Goal: Information Seeking & Learning: Learn about a topic

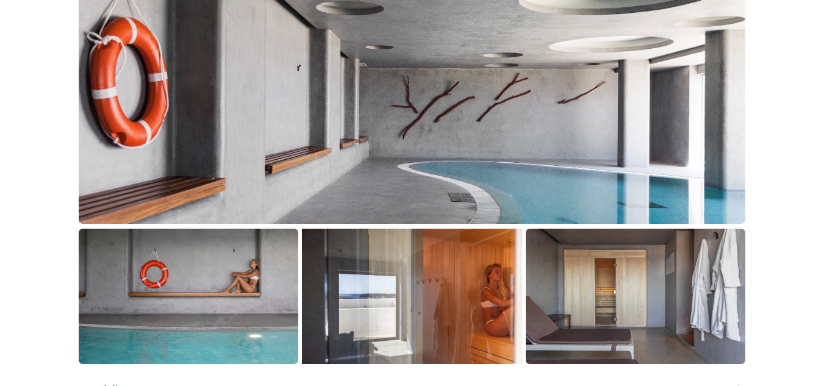
scroll to position [366, 0]
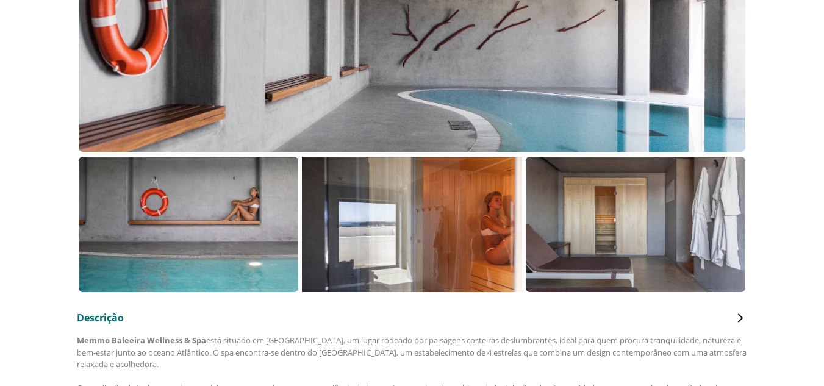
click at [214, 254] on p at bounding box center [188, 224] width 219 height 135
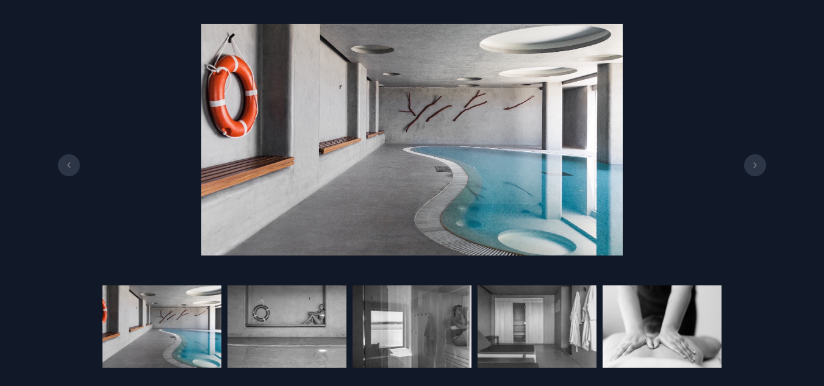
click at [755, 176] on button at bounding box center [755, 165] width 22 height 22
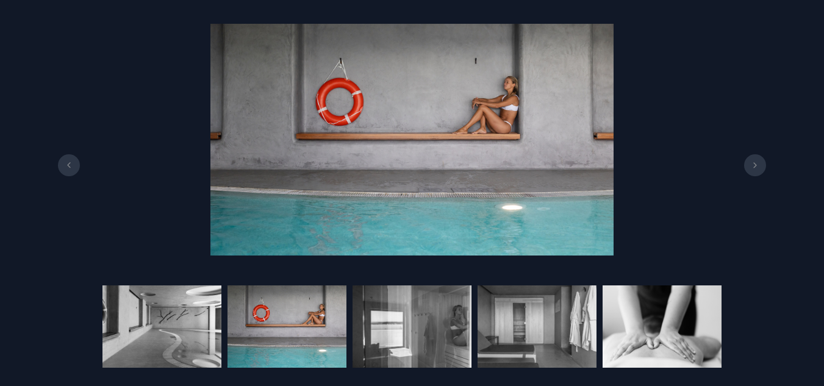
click at [755, 176] on button at bounding box center [755, 165] width 22 height 22
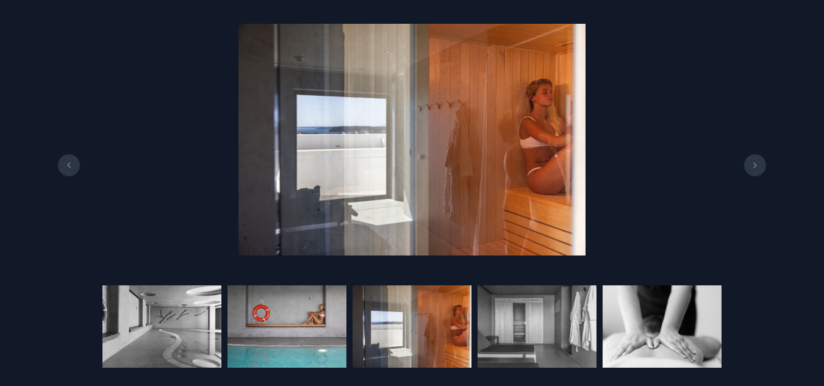
click at [311, 327] on img at bounding box center [286, 326] width 119 height 82
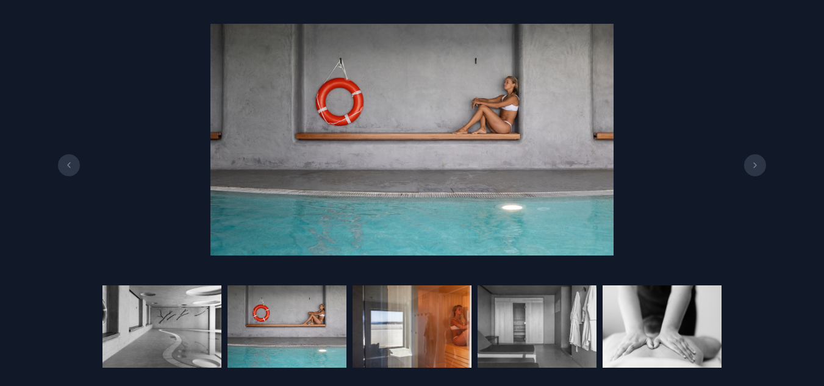
click at [393, 327] on img at bounding box center [411, 326] width 119 height 82
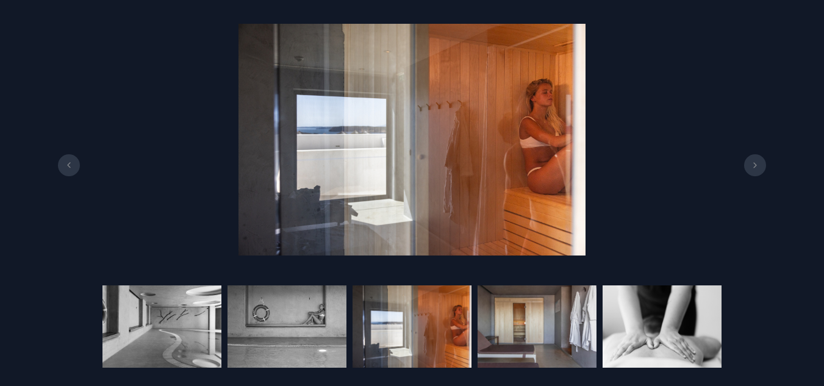
click at [496, 327] on img at bounding box center [536, 326] width 119 height 82
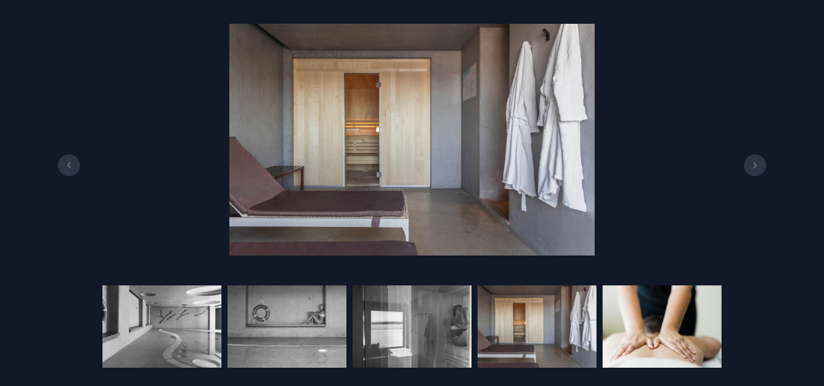
click at [655, 327] on img at bounding box center [661, 326] width 119 height 82
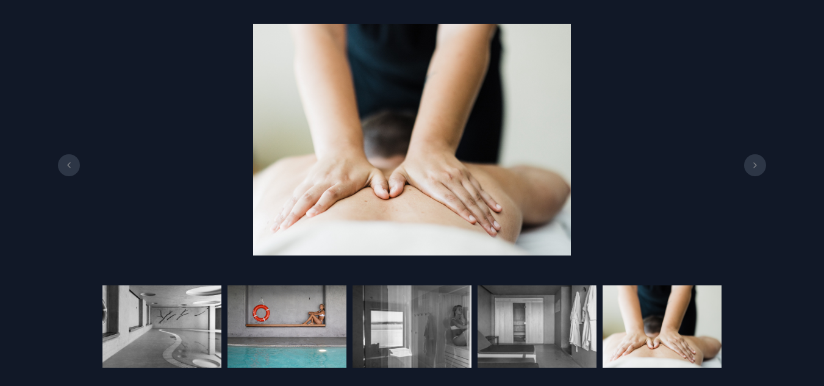
click at [295, 324] on img at bounding box center [286, 326] width 119 height 82
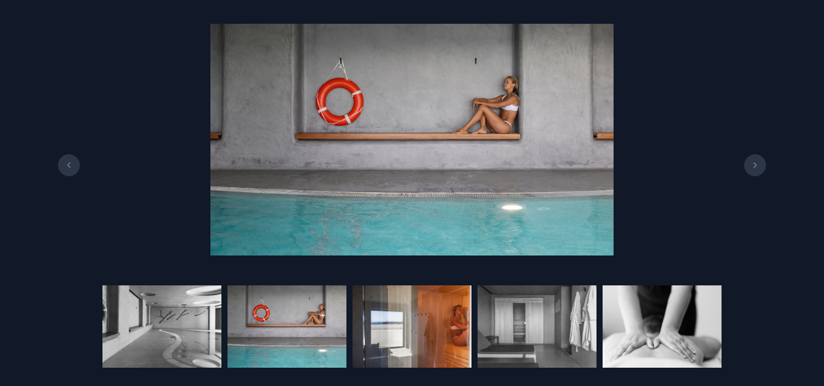
click at [396, 327] on img at bounding box center [411, 326] width 119 height 82
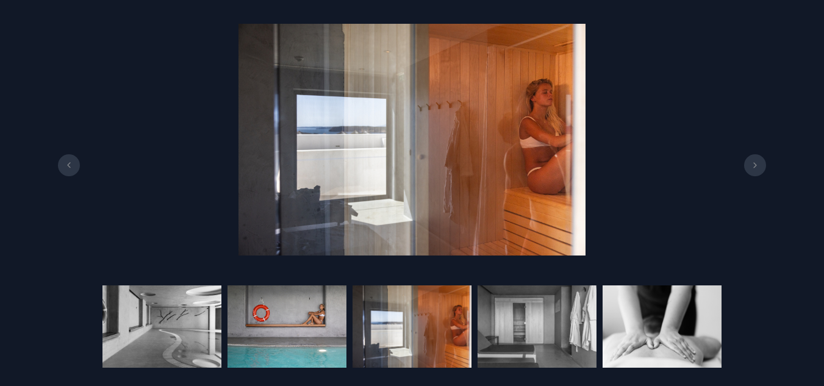
click at [318, 329] on img at bounding box center [286, 326] width 119 height 82
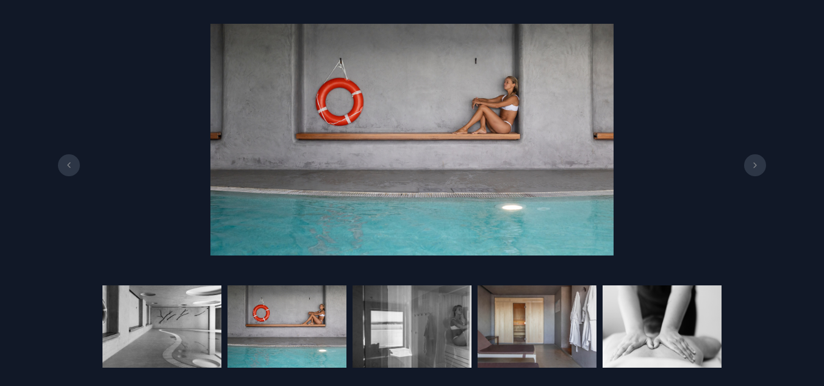
click at [518, 329] on img at bounding box center [536, 326] width 119 height 82
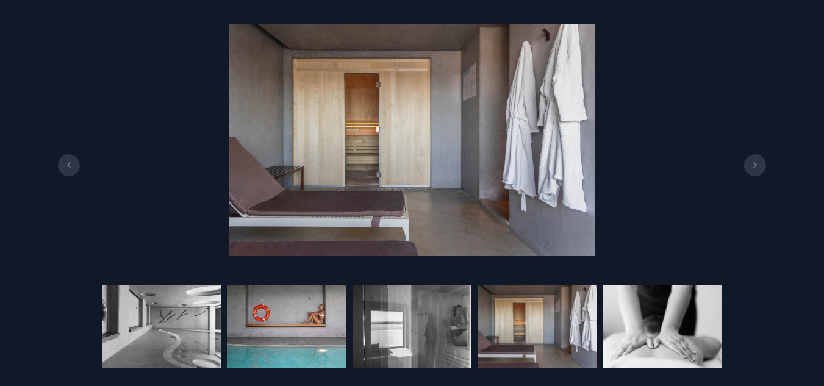
click at [310, 335] on img at bounding box center [286, 326] width 119 height 82
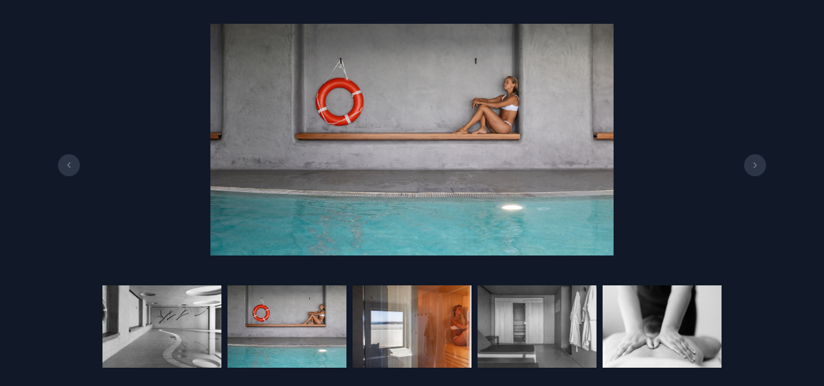
click at [410, 335] on img at bounding box center [411, 326] width 119 height 82
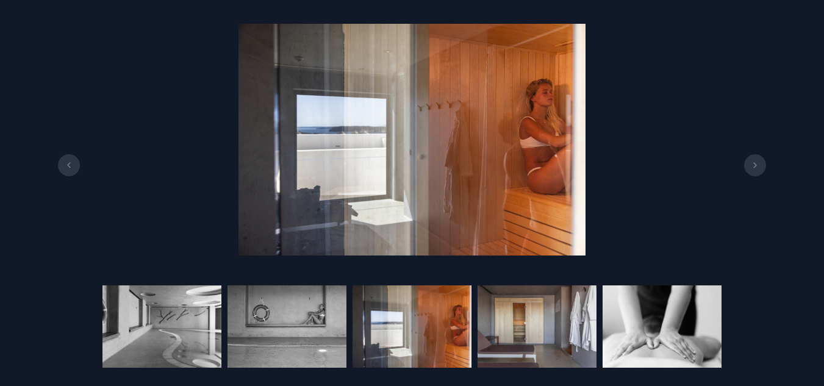
click at [537, 335] on img at bounding box center [536, 326] width 119 height 82
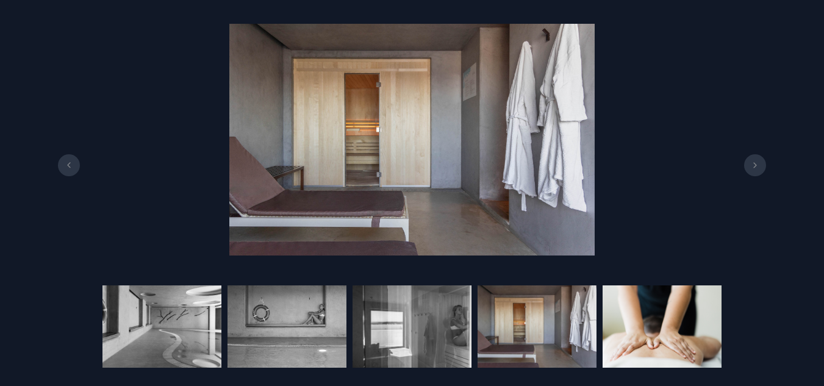
click at [641, 329] on img at bounding box center [661, 326] width 119 height 82
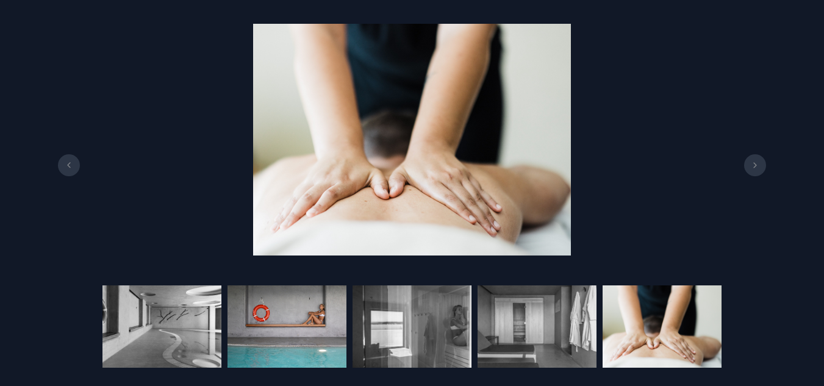
click at [277, 332] on img at bounding box center [286, 326] width 119 height 82
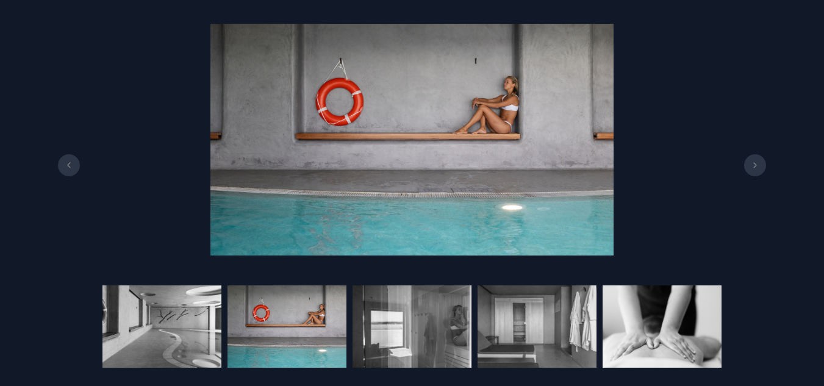
click at [149, 54] on div at bounding box center [412, 139] width 824 height 243
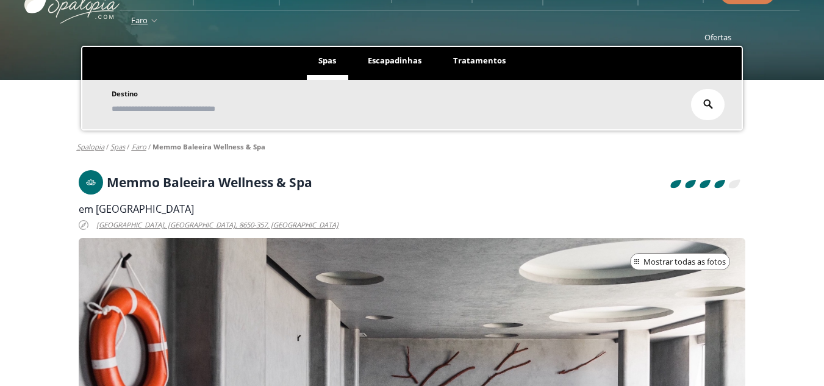
scroll to position [0, 0]
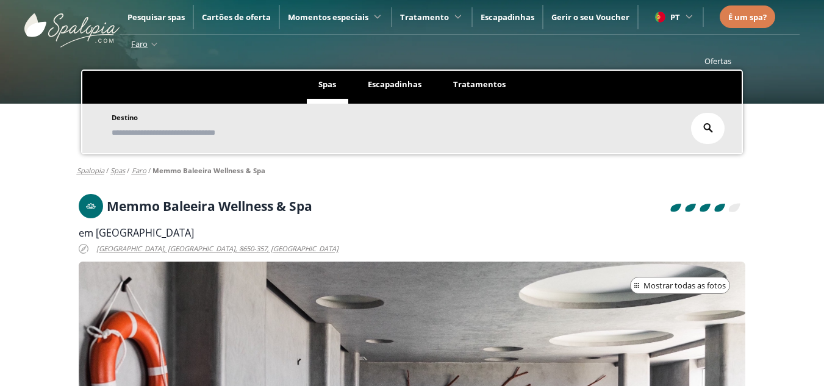
drag, startPoint x: 801, startPoint y: 146, endPoint x: 794, endPoint y: 143, distance: 7.7
click at [801, 146] on div "Ofertas Spas Escapadinhas Tratamentos Destino Destino [GEOGRAPHIC_DATA], Comuni…" at bounding box center [412, 103] width 824 height 102
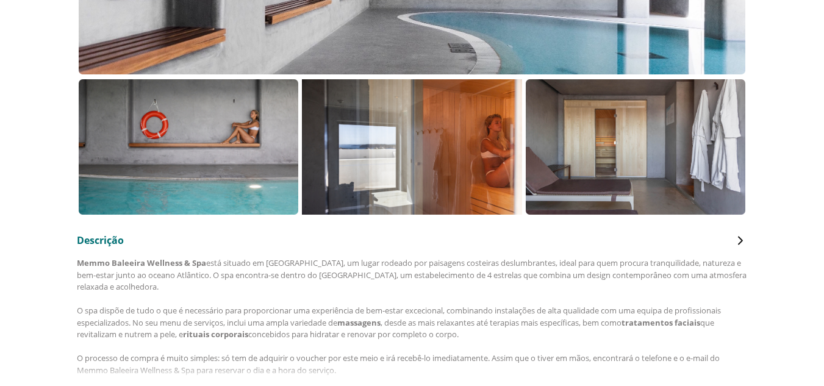
scroll to position [610, 0]
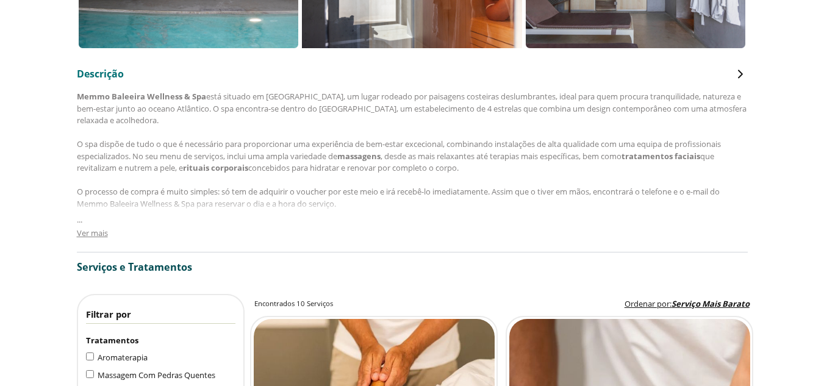
click at [97, 235] on span "Ver mais" at bounding box center [92, 232] width 31 height 11
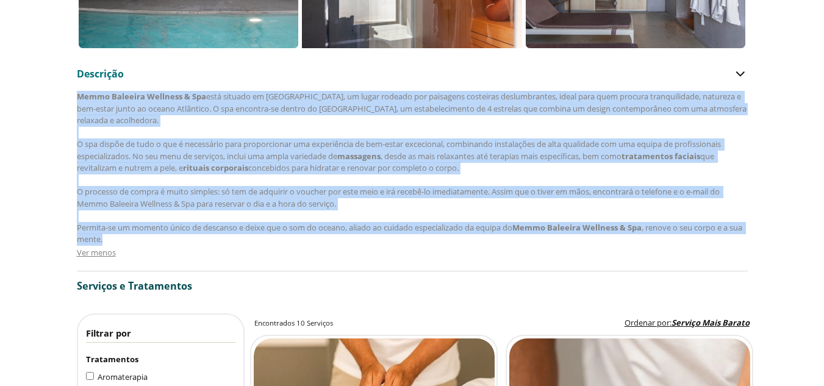
drag, startPoint x: 145, startPoint y: 236, endPoint x: 70, endPoint y: 98, distance: 157.4
click at [231, 124] on div "Memmo Baleeira Wellness & Spa está situado em [GEOGRAPHIC_DATA], um lugar rodea…" at bounding box center [412, 168] width 671 height 155
drag, startPoint x: 132, startPoint y: 239, endPoint x: 76, endPoint y: 90, distance: 159.6
click at [77, 90] on div "Descrição Memmo Baleeira Wellness & Spa está situado em [GEOGRAPHIC_DATA], um l…" at bounding box center [412, 169] width 671 height 204
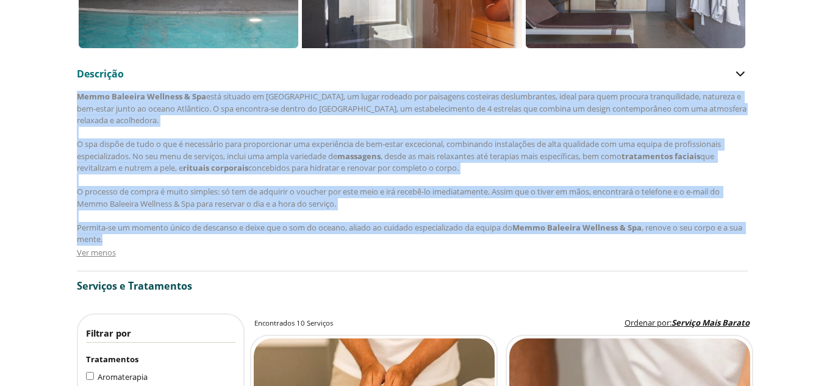
copy div "Lorem Ipsumdol Sitametc & Adi elit seddoei te Incidi, ut labor etdolor mag aliq…"
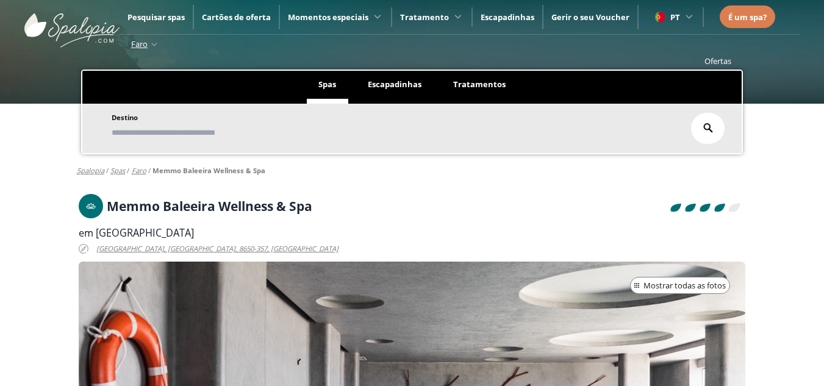
scroll to position [61, 0]
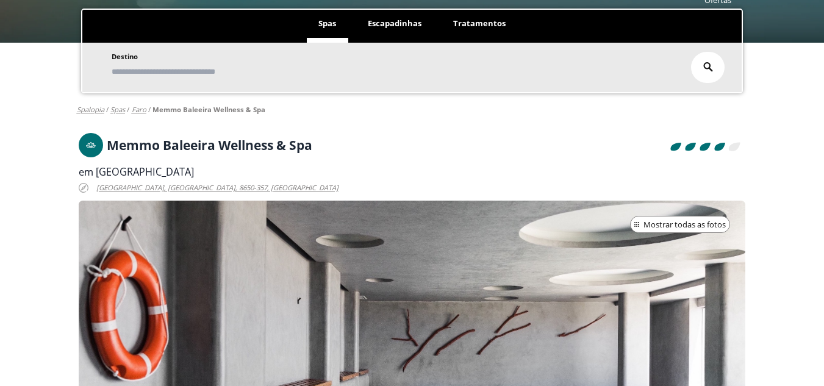
click at [276, 188] on span "[GEOGRAPHIC_DATA], [GEOGRAPHIC_DATA], 8650-357, [GEOGRAPHIC_DATA]" at bounding box center [217, 188] width 242 height 14
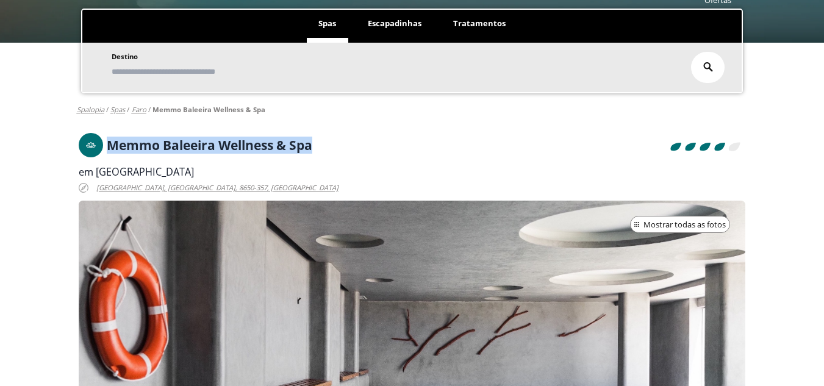
drag, startPoint x: 109, startPoint y: 144, endPoint x: 340, endPoint y: 145, distance: 231.1
click at [340, 145] on div "4 5 1 Memmo Baleeira Wellness & Spa" at bounding box center [412, 148] width 667 height 30
copy h1 "Memmo Baleeira Wellness & Spa"
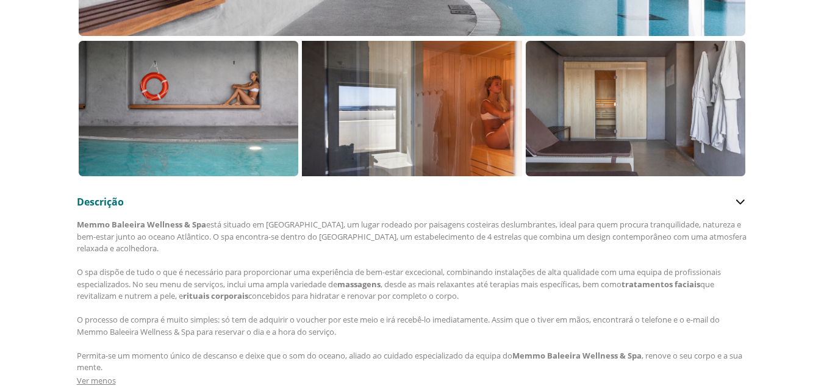
scroll to position [488, 0]
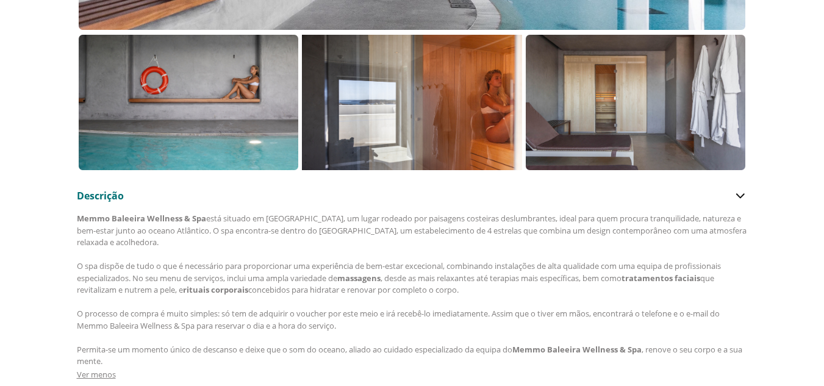
click at [445, 112] on p at bounding box center [411, 102] width 219 height 135
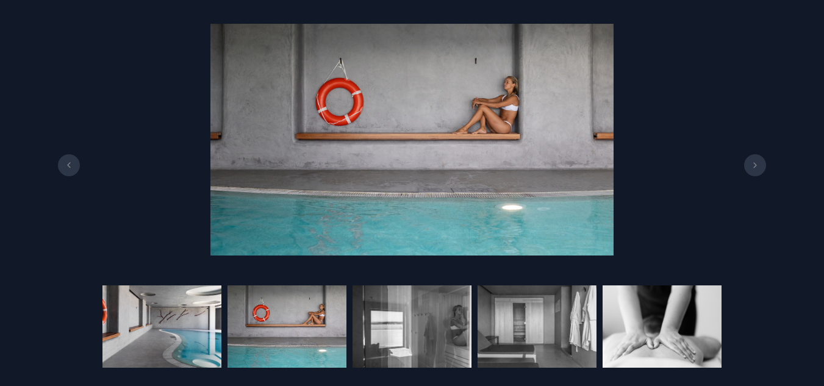
click at [185, 320] on img at bounding box center [161, 326] width 119 height 82
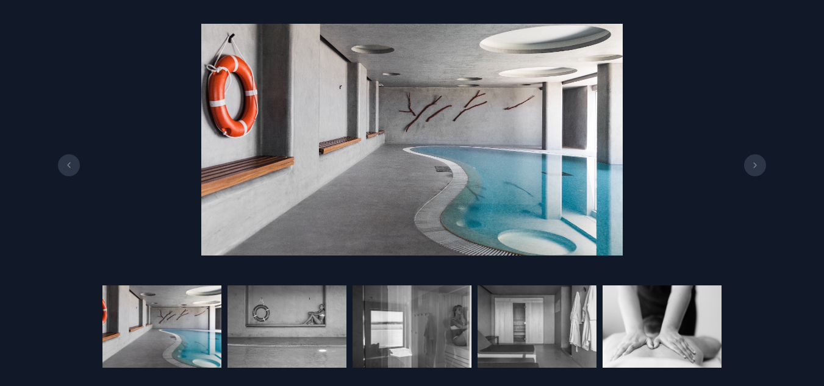
drag, startPoint x: 473, startPoint y: 142, endPoint x: 393, endPoint y: 130, distance: 80.8
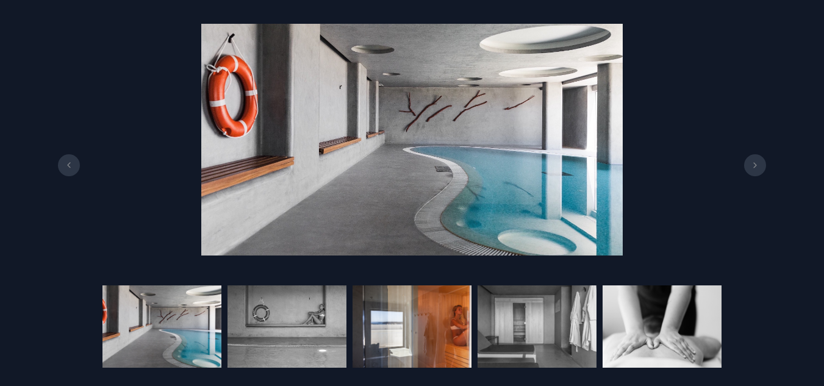
click at [417, 334] on img at bounding box center [411, 326] width 119 height 82
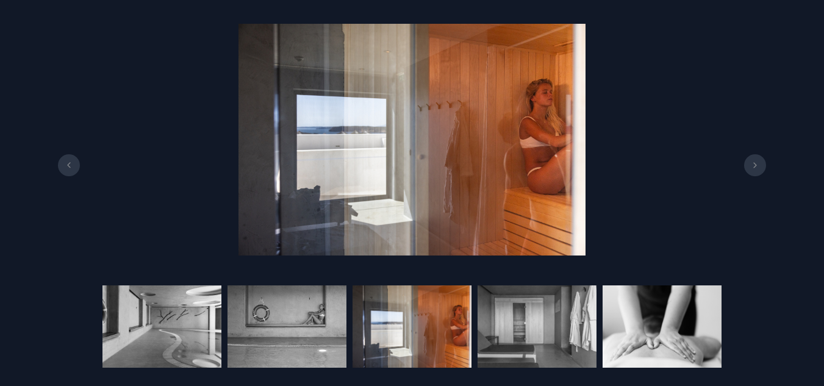
scroll to position [610, 0]
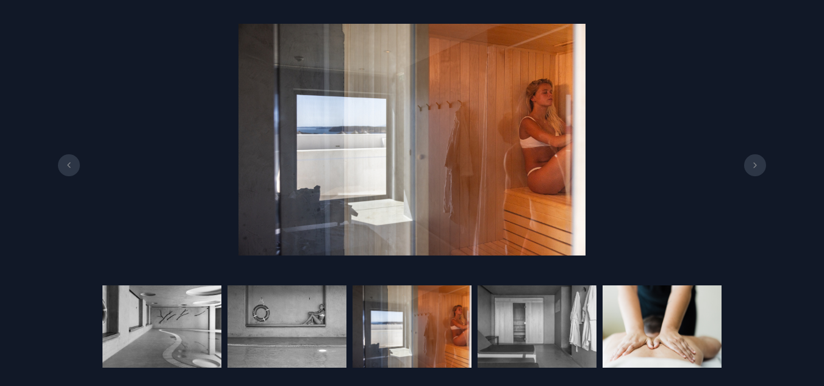
click at [641, 320] on img at bounding box center [661, 326] width 119 height 82
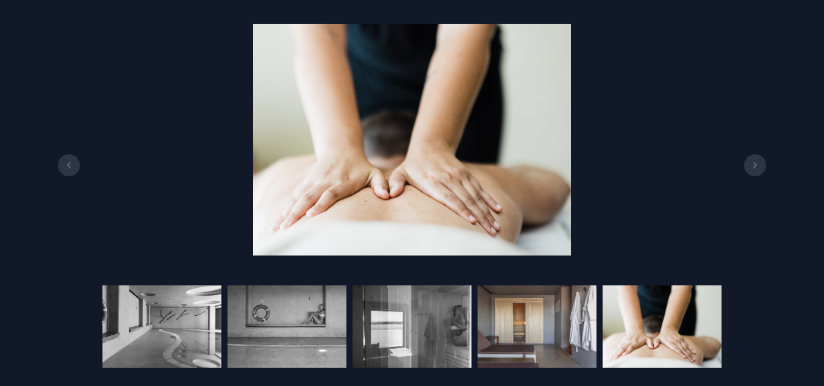
click at [515, 328] on img at bounding box center [536, 326] width 119 height 82
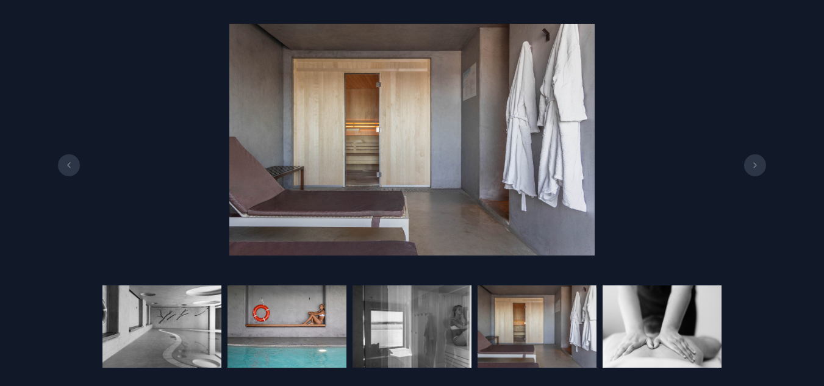
click at [282, 327] on img at bounding box center [286, 326] width 119 height 82
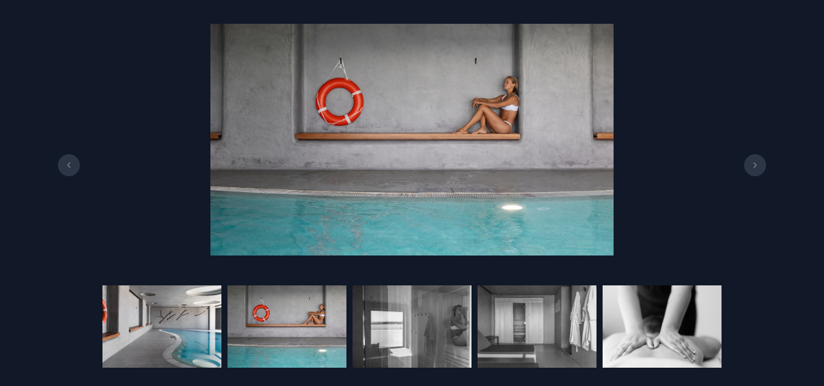
click at [176, 326] on img at bounding box center [161, 326] width 119 height 82
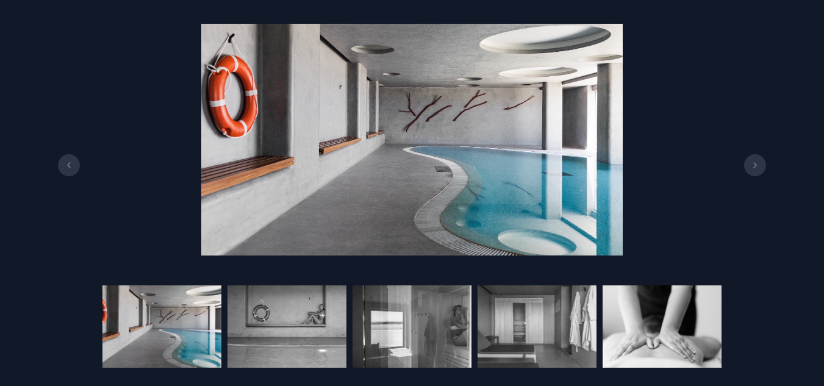
click at [672, 79] on div at bounding box center [412, 139] width 824 height 243
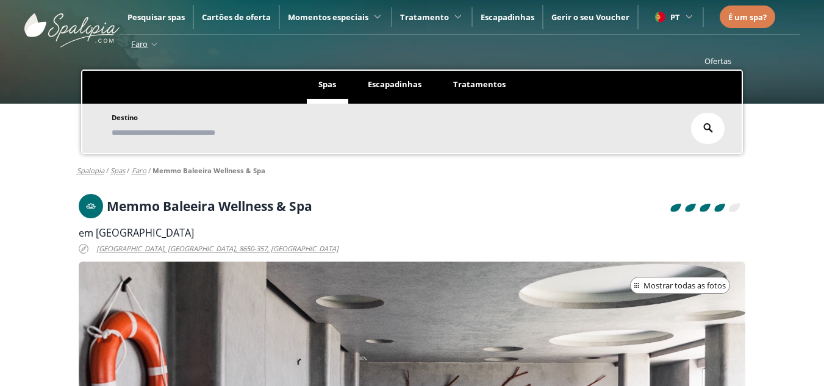
scroll to position [61, 0]
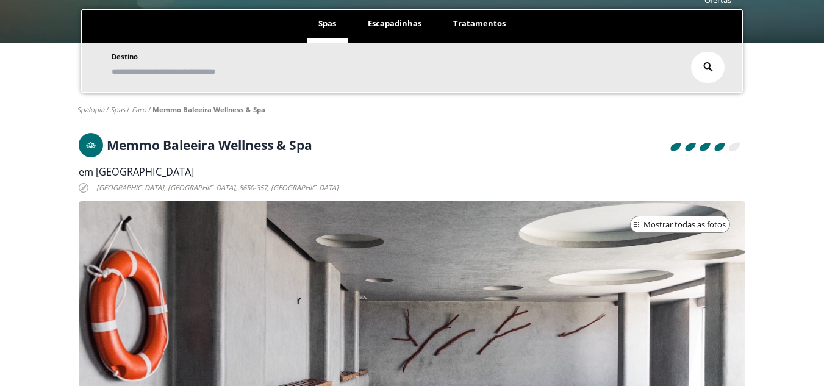
drag, startPoint x: 98, startPoint y: 169, endPoint x: 252, endPoint y: 170, distance: 154.9
click at [252, 170] on div "em [GEOGRAPHIC_DATA]" at bounding box center [412, 172] width 667 height 14
copy span "Memmo [GEOGRAPHIC_DATA]"
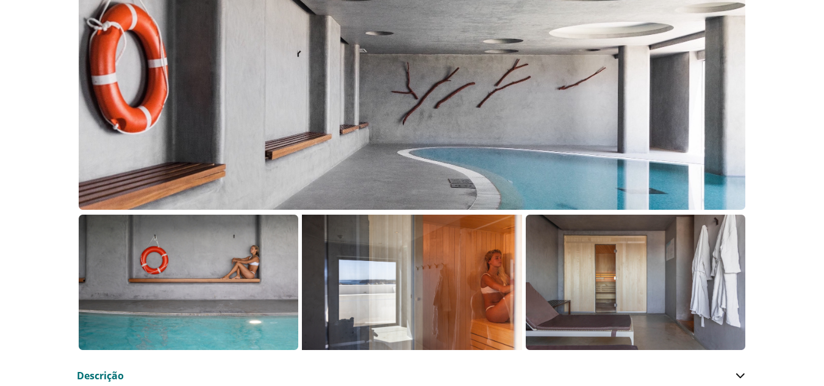
scroll to position [366, 0]
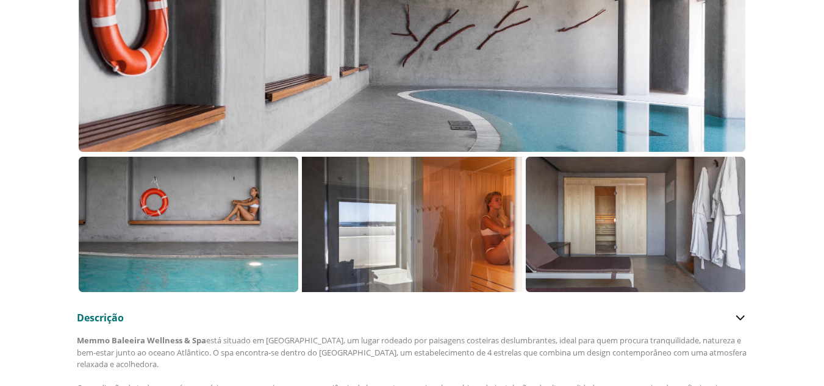
click at [354, 236] on p at bounding box center [411, 224] width 219 height 135
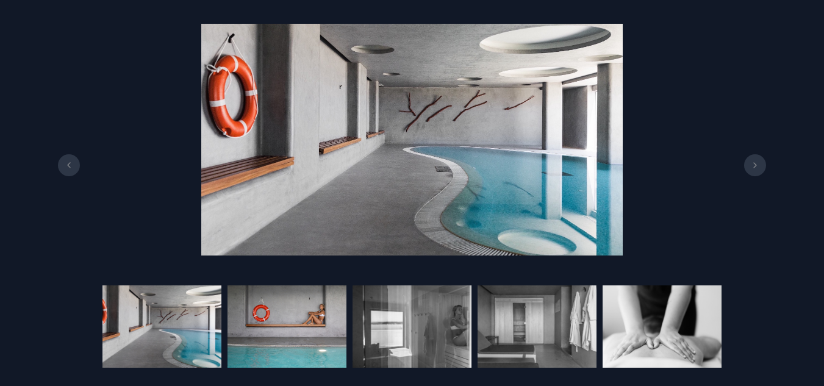
click at [321, 313] on img at bounding box center [286, 326] width 119 height 82
